Goal: Browse casually: Explore the website without a specific task or goal

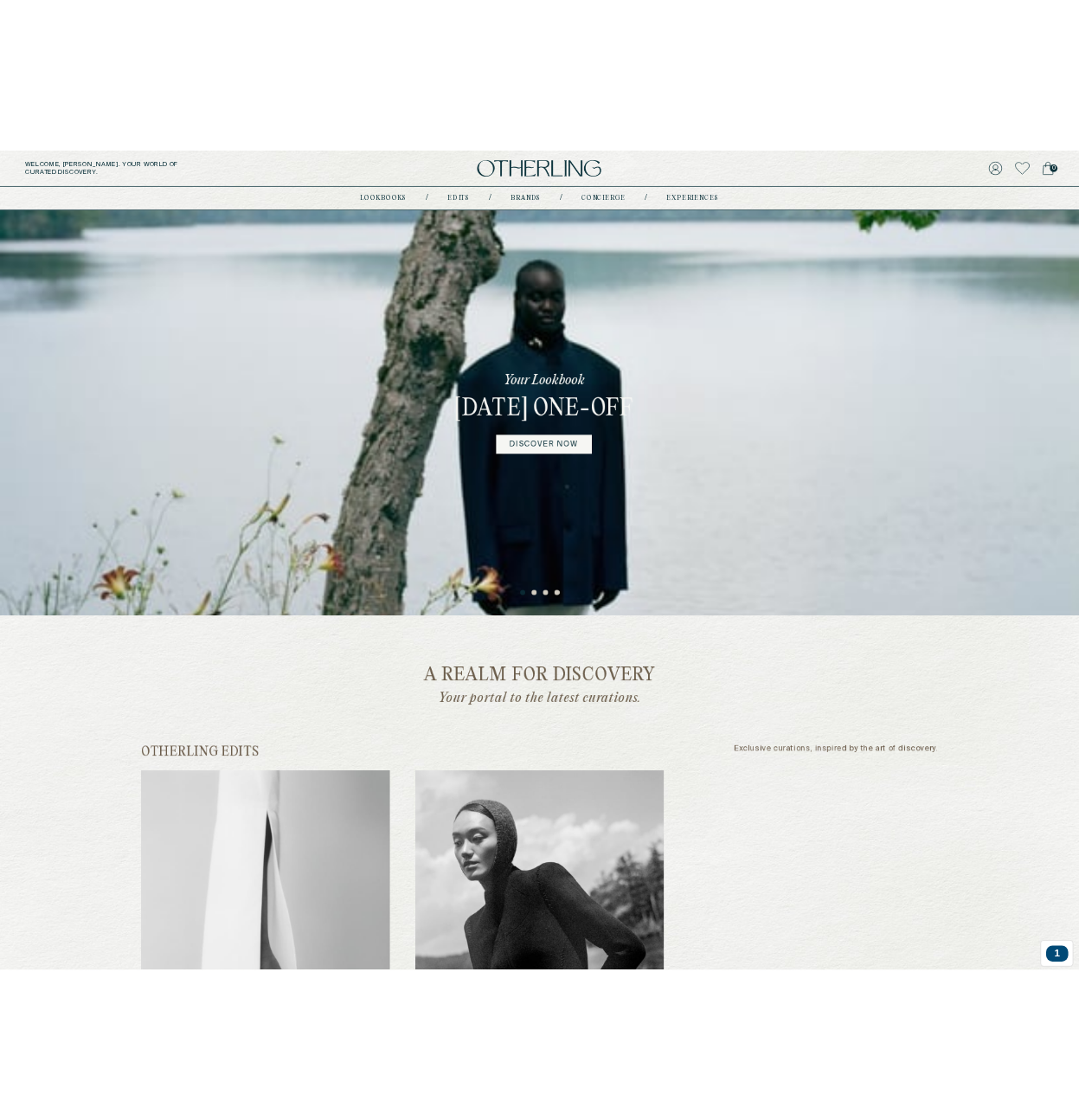
scroll to position [623, 0]
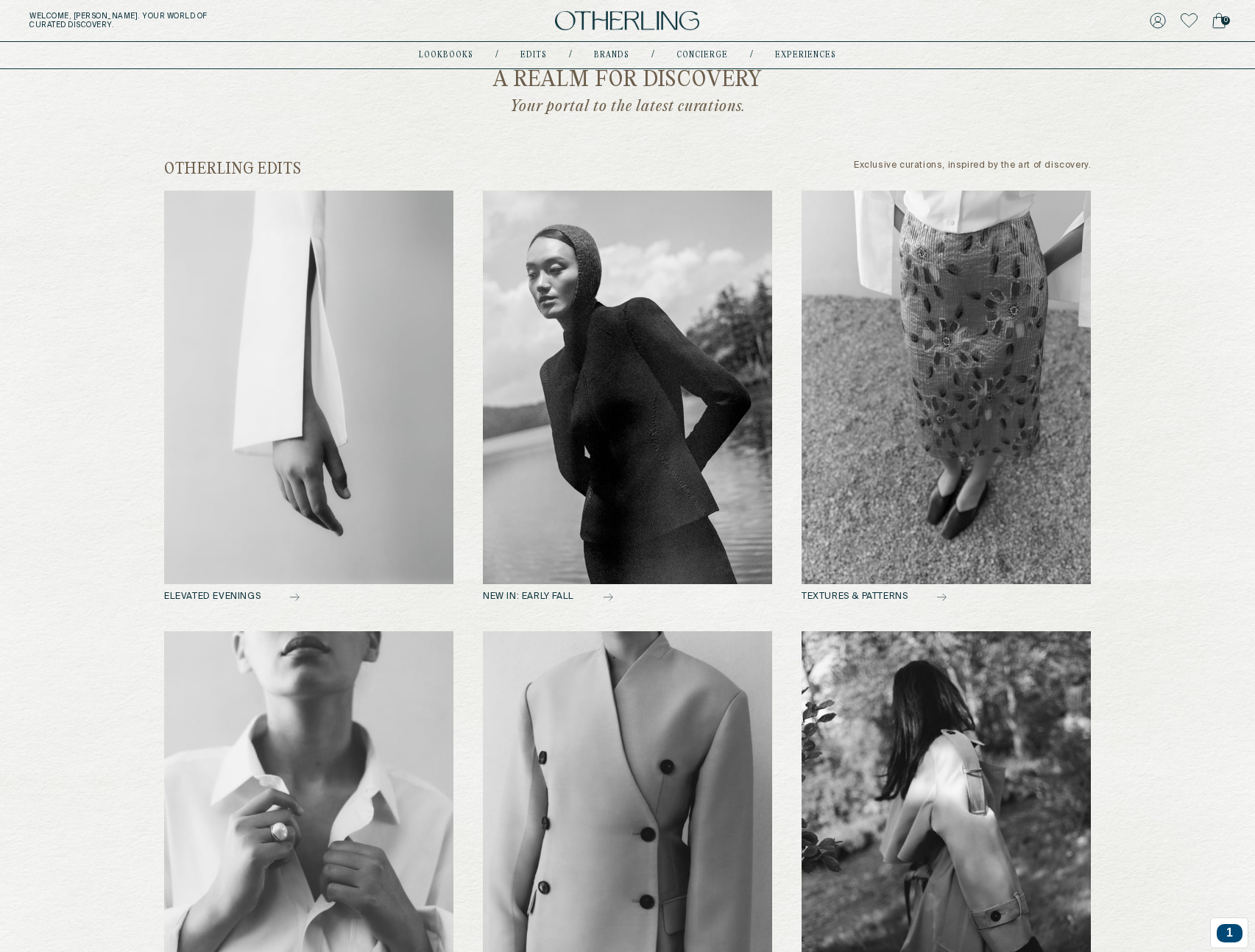
click at [142, 453] on div "a realm for discovery Your portal to the latest curations. otherling edits Excl…" at bounding box center [628, 557] width 1060 height 1092
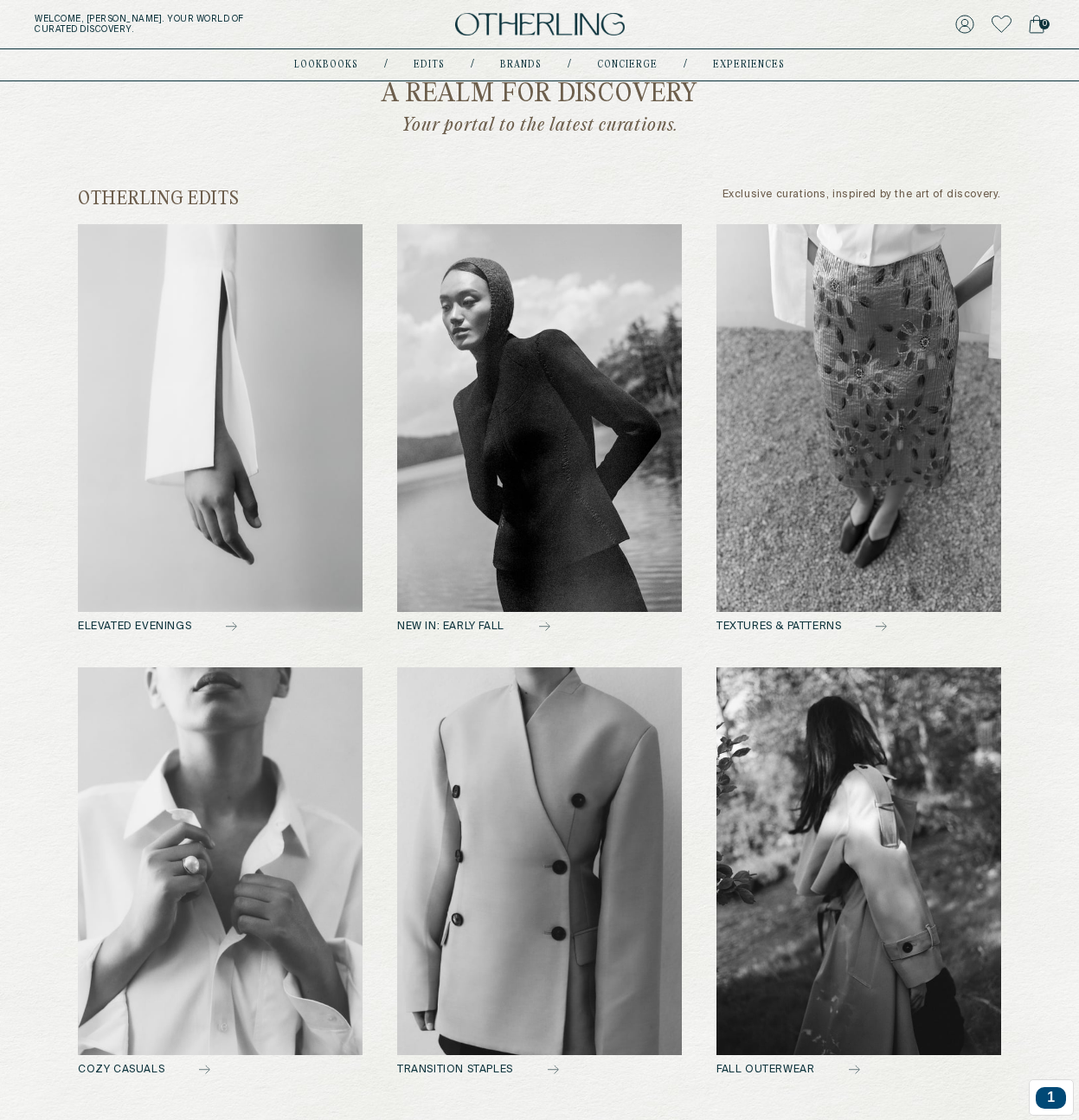
click at [274, 411] on img at bounding box center [220, 418] width 284 height 388
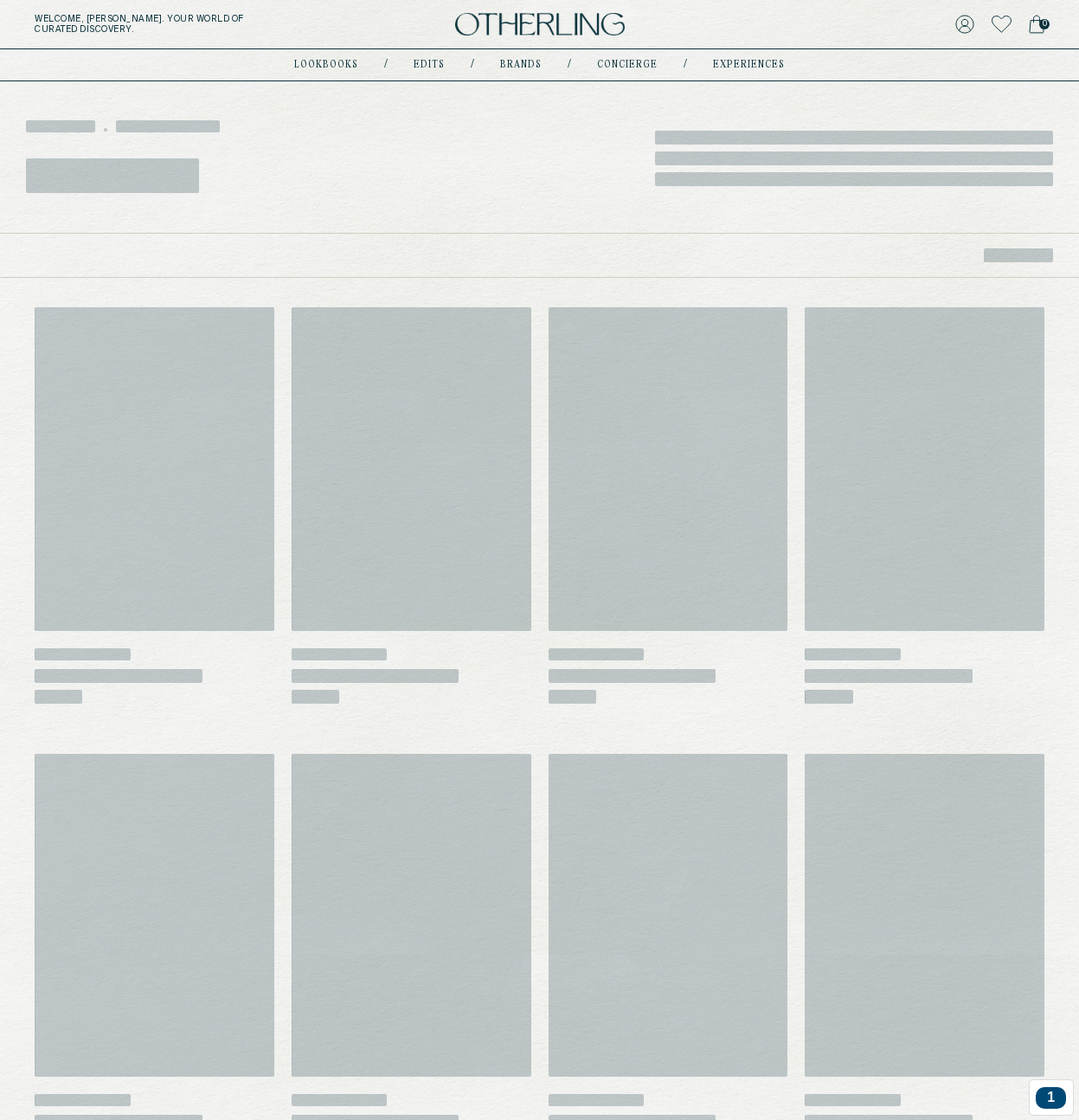
click at [613, 225] on div "‌ ‌ ‌ ‌ ‌ ‌ ‌" at bounding box center [539, 155] width 1079 height 156
click at [370, 209] on div "‌ ‌ ‌ ‌ ‌ ‌ ‌" at bounding box center [539, 155] width 1079 height 156
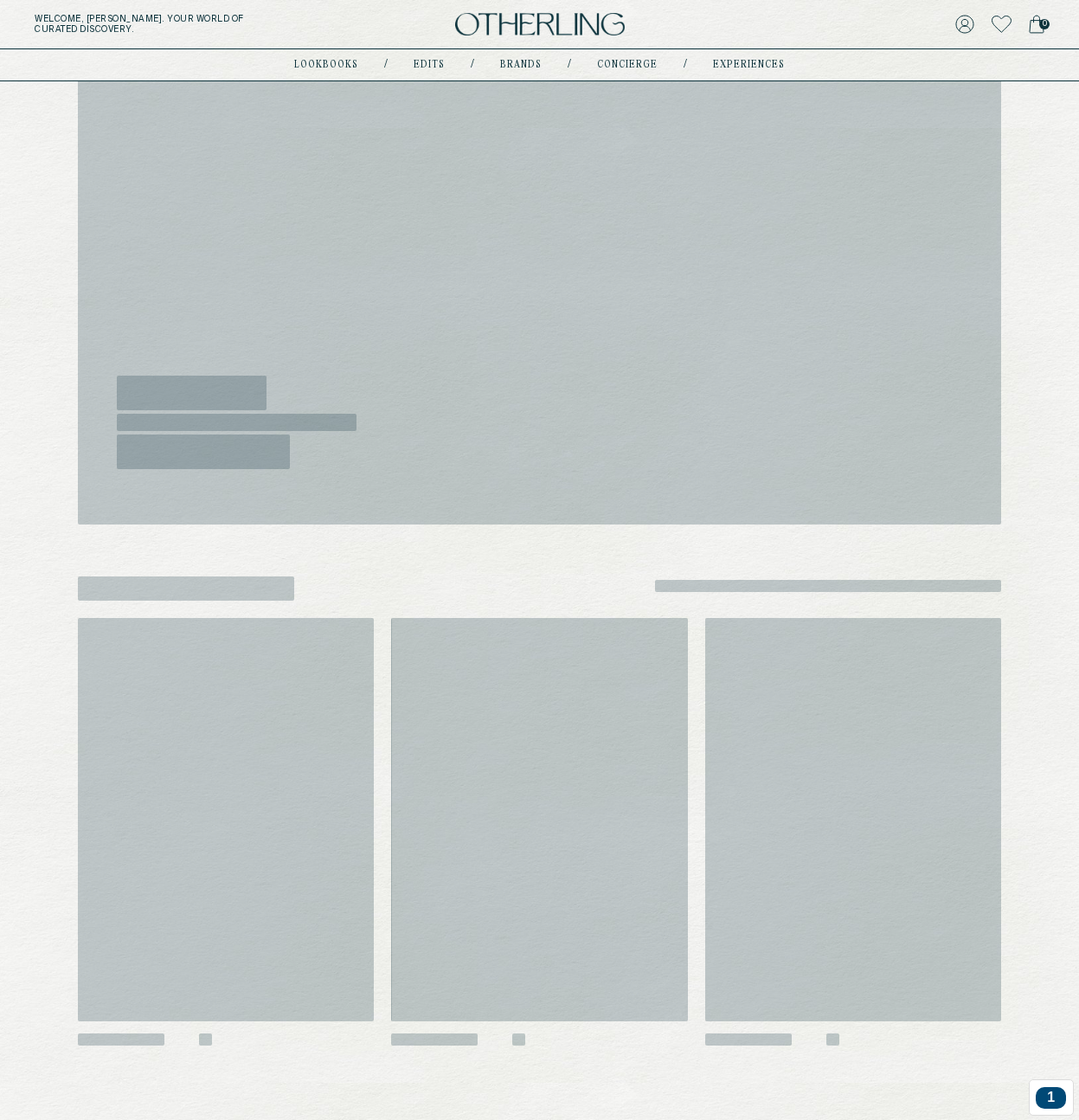
scroll to position [779, 0]
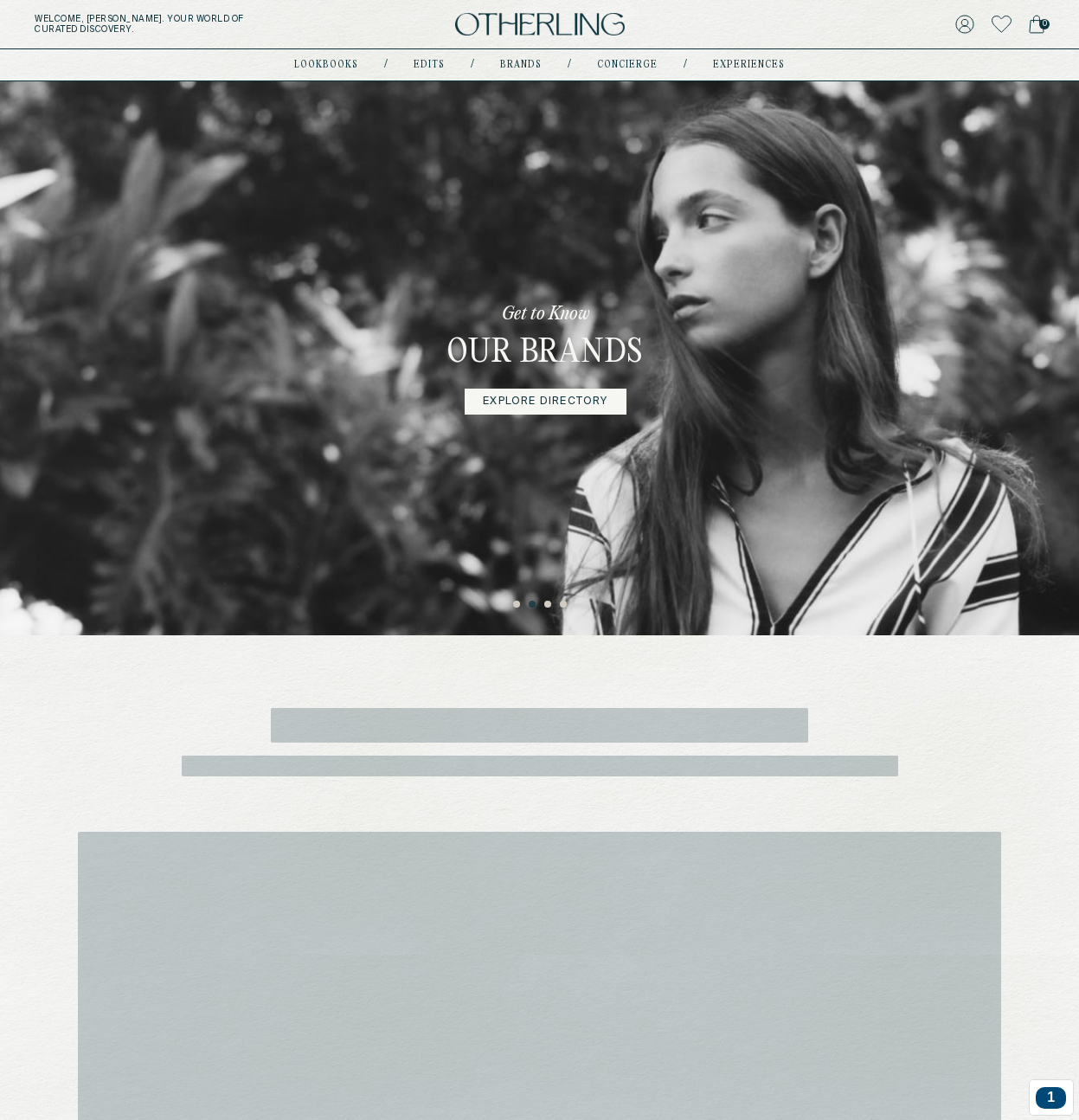
click at [477, 427] on div "Get to Know Our Brands Explore Directory" at bounding box center [546, 358] width 305 height 554
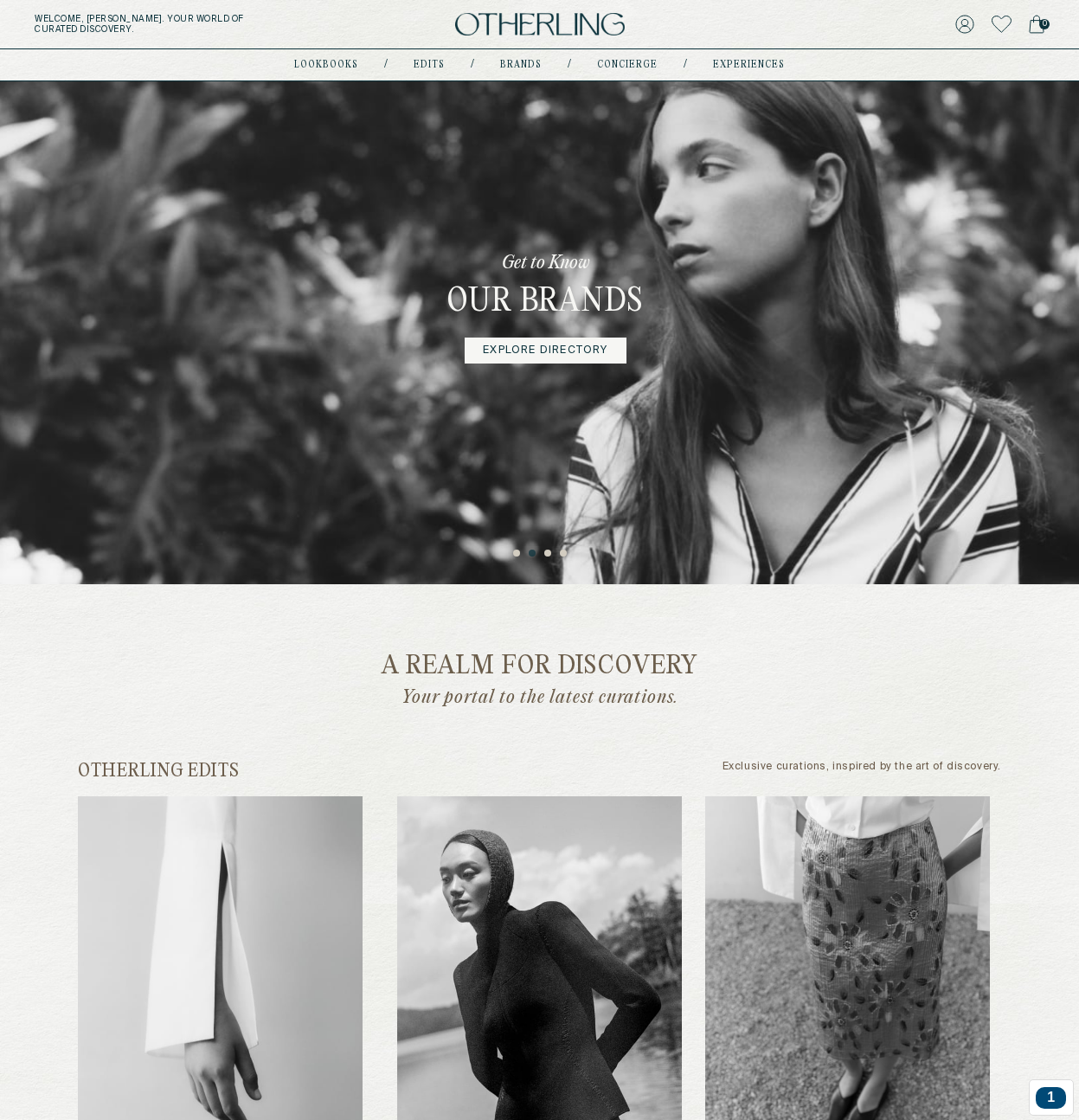
scroll to position [128, 0]
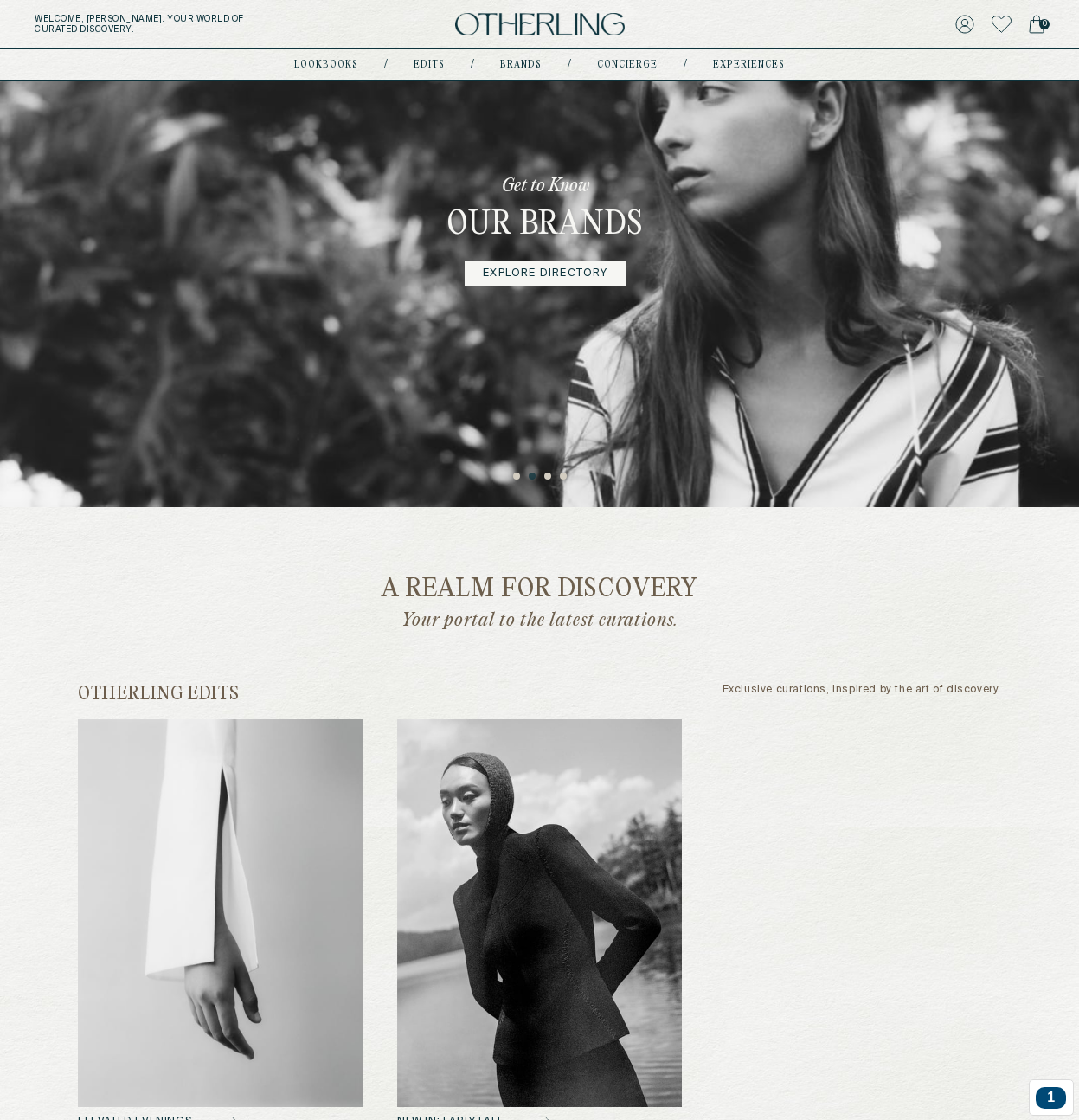
click at [526, 777] on img at bounding box center [539, 914] width 284 height 388
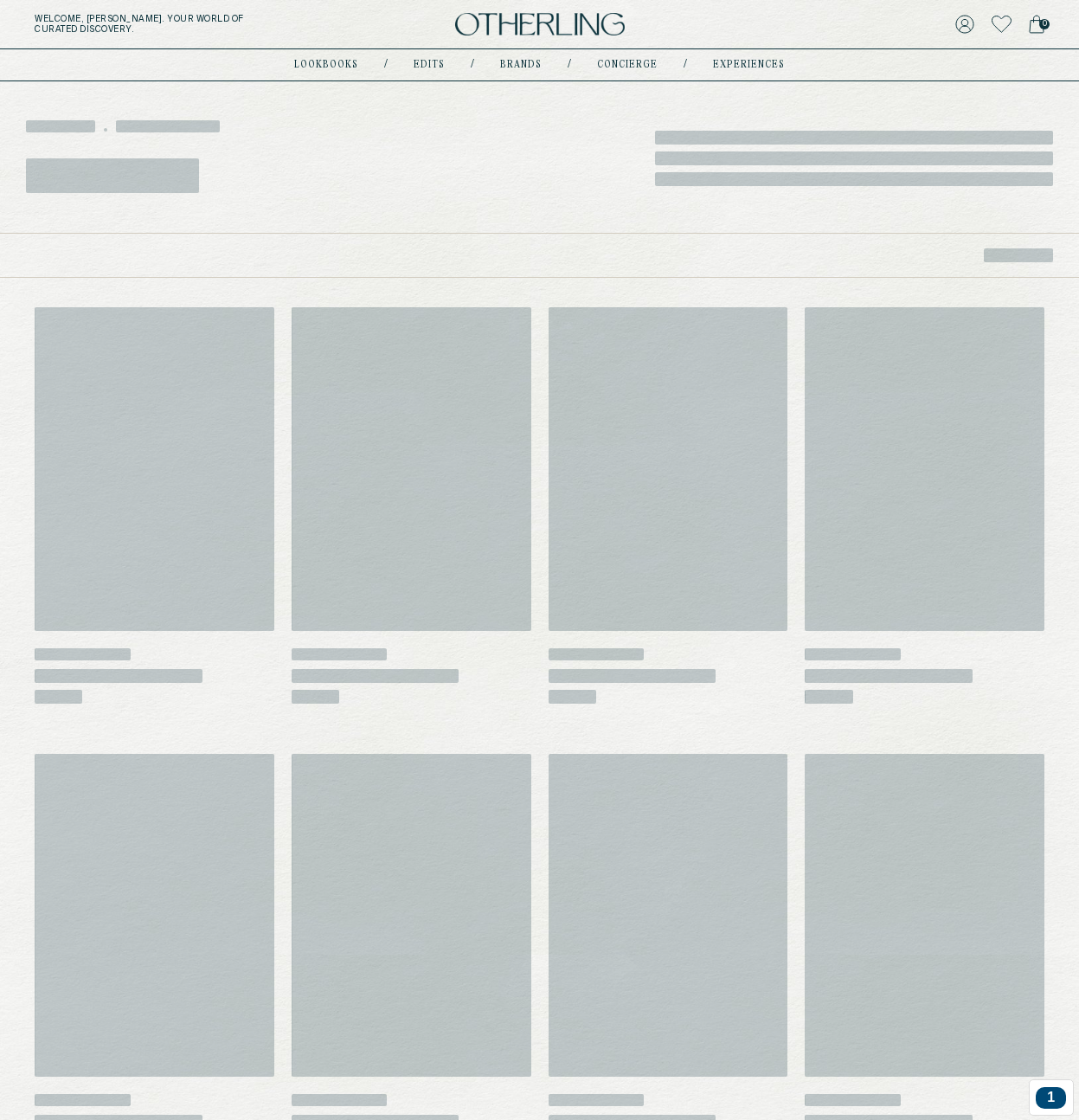
click at [452, 238] on div "‌" at bounding box center [539, 255] width 1079 height 45
